Goal: Navigation & Orientation: Find specific page/section

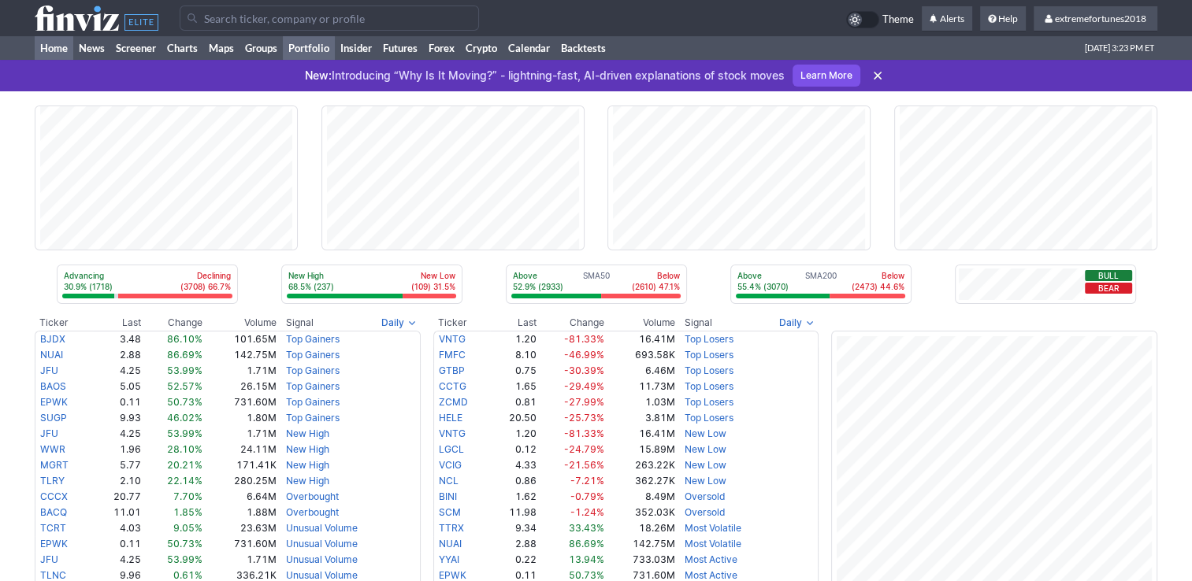
click at [311, 47] on link "Portfolio" at bounding box center [309, 48] width 52 height 24
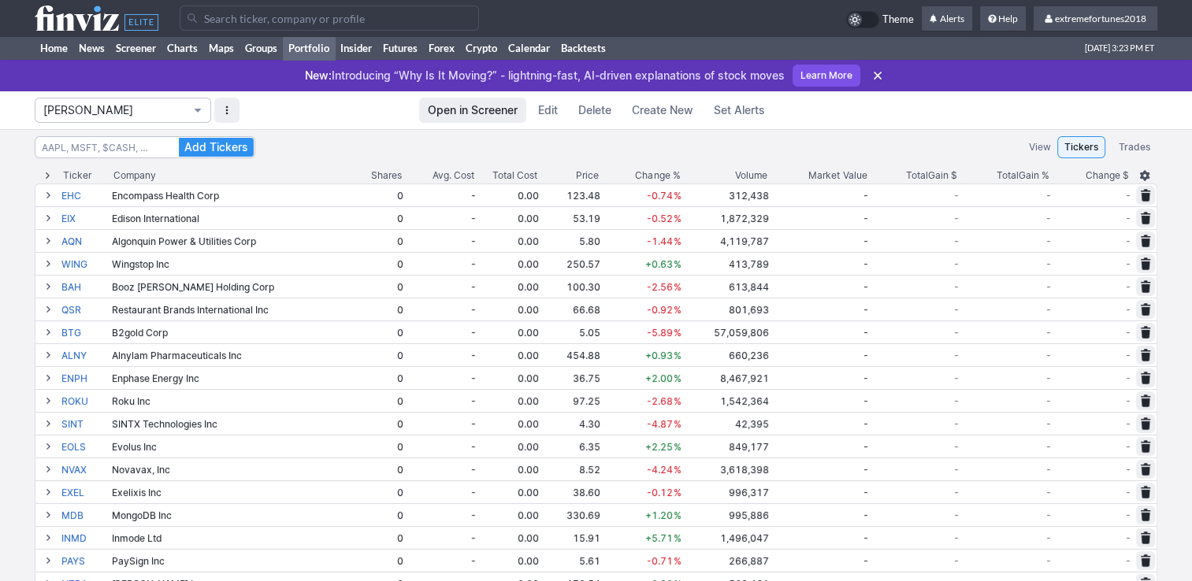
click at [138, 111] on span "Isabel_Watch" at bounding box center [114, 110] width 143 height 16
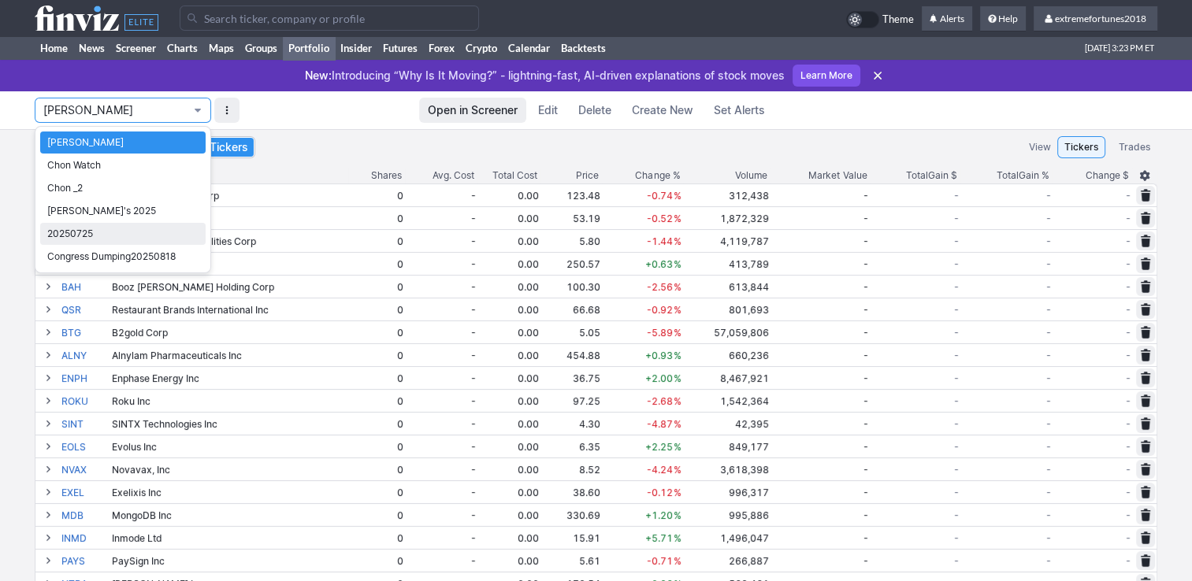
click at [112, 228] on span "20250725" at bounding box center [122, 234] width 151 height 16
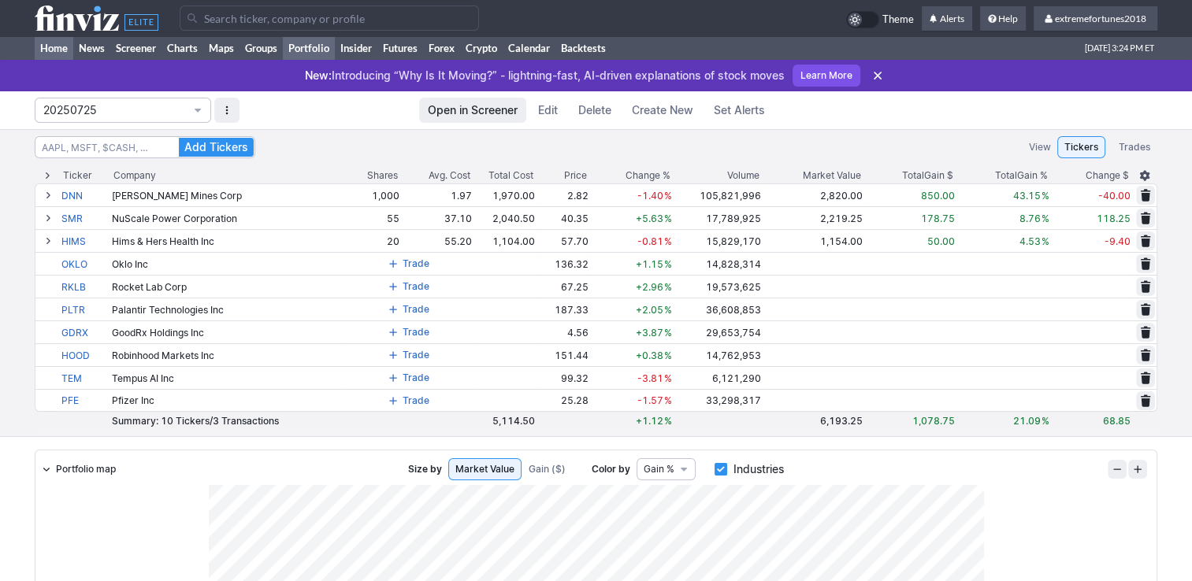
click at [62, 51] on link "Home" at bounding box center [54, 48] width 39 height 24
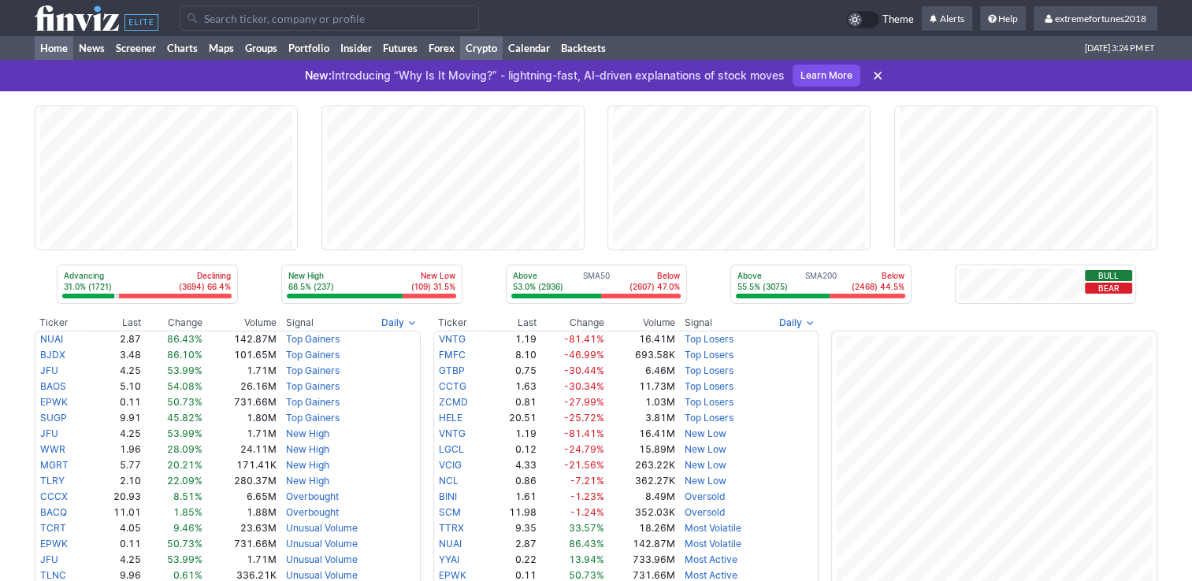
click at [482, 48] on link "Crypto" at bounding box center [481, 48] width 43 height 24
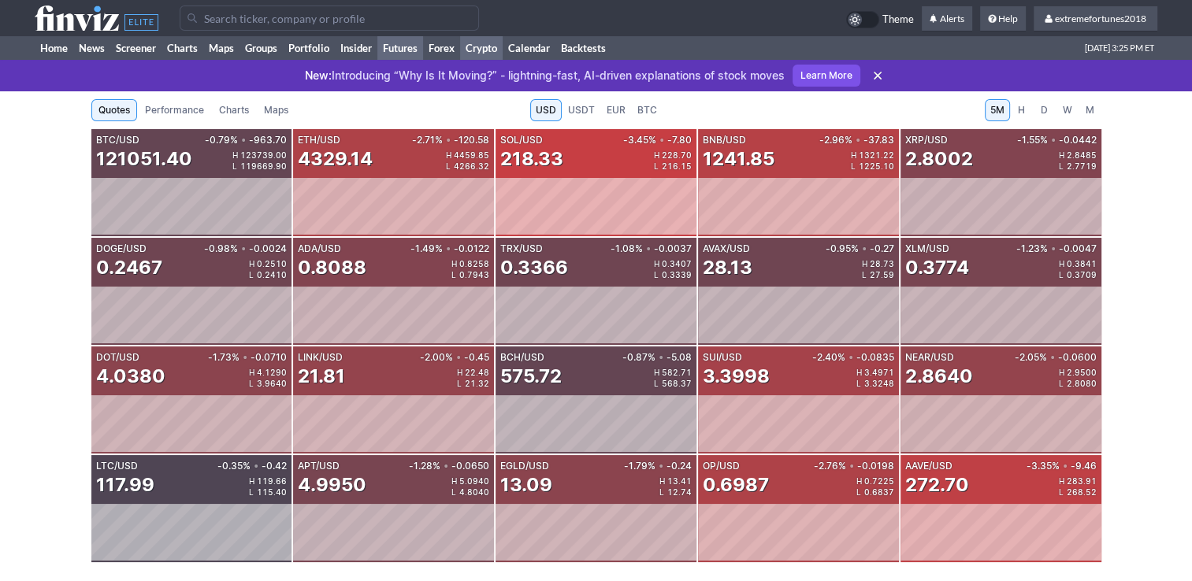
click at [402, 49] on link "Futures" at bounding box center [400, 48] width 46 height 24
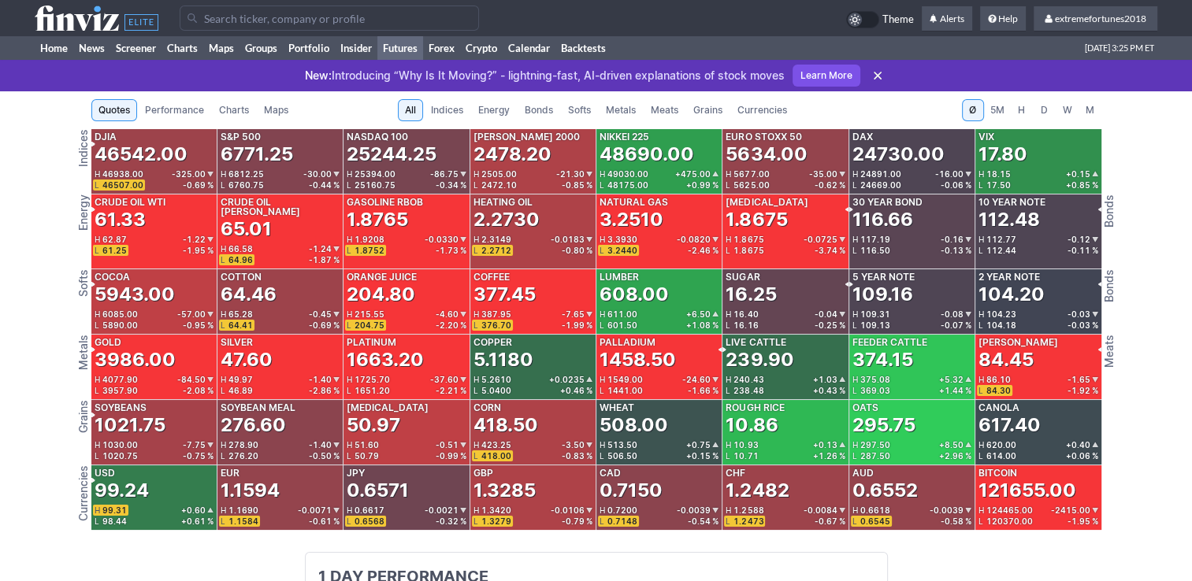
click at [620, 113] on span "Metals" at bounding box center [621, 110] width 30 height 16
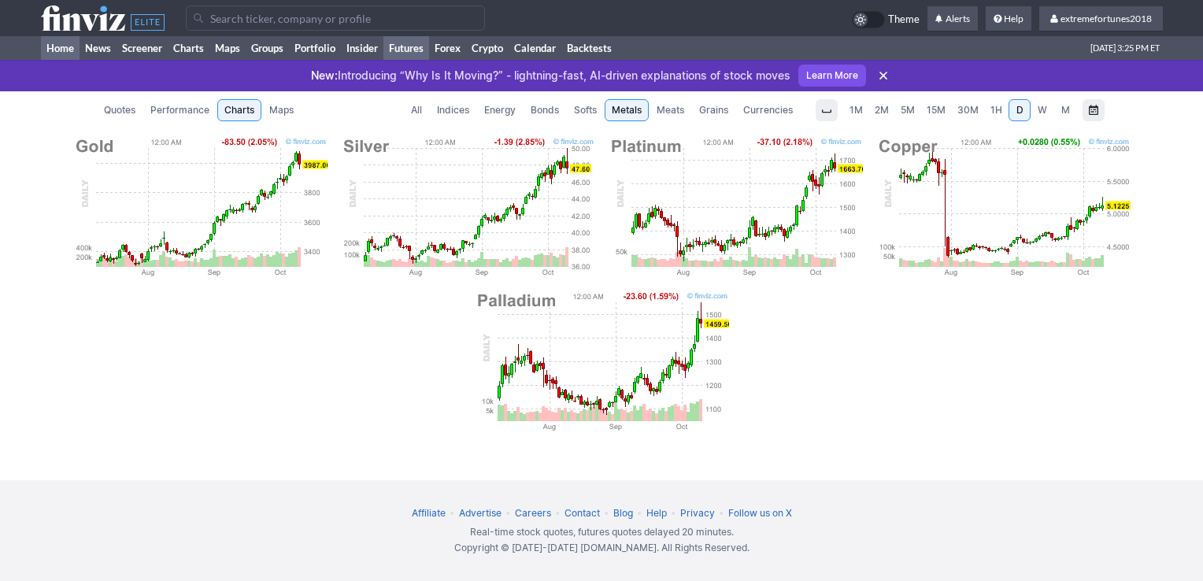
click at [57, 51] on link "Home" at bounding box center [60, 48] width 39 height 24
